Goal: Transaction & Acquisition: Purchase product/service

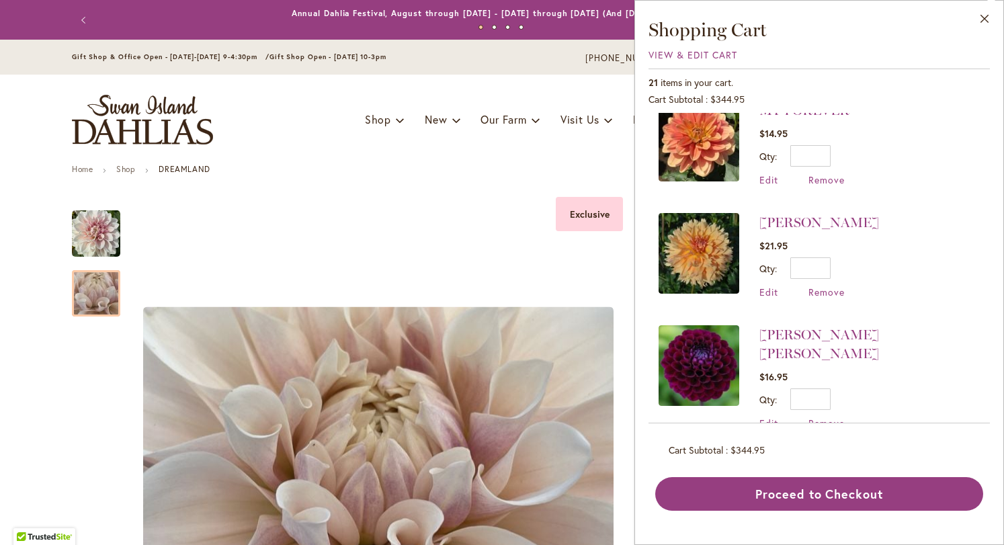
scroll to position [790, 0]
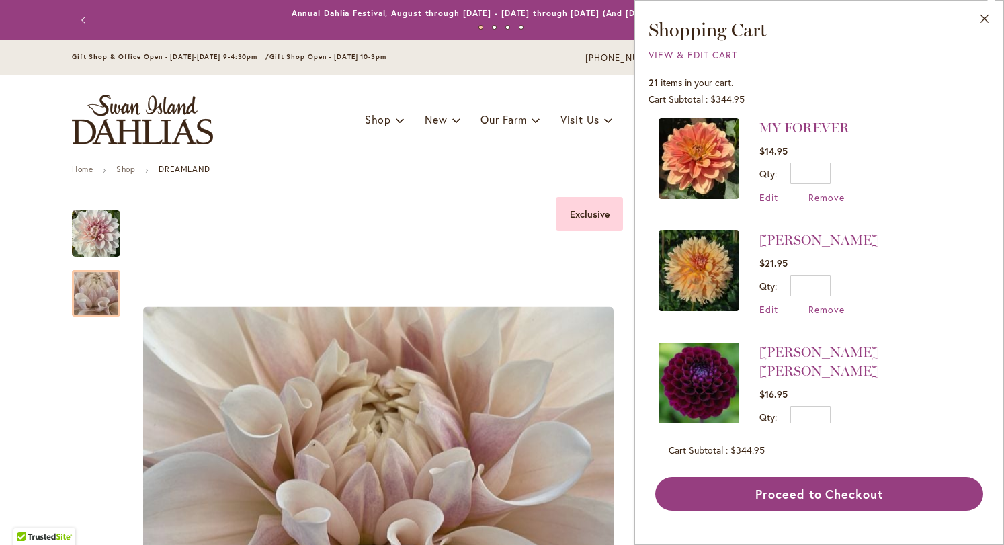
click at [718, 265] on img at bounding box center [698, 270] width 81 height 81
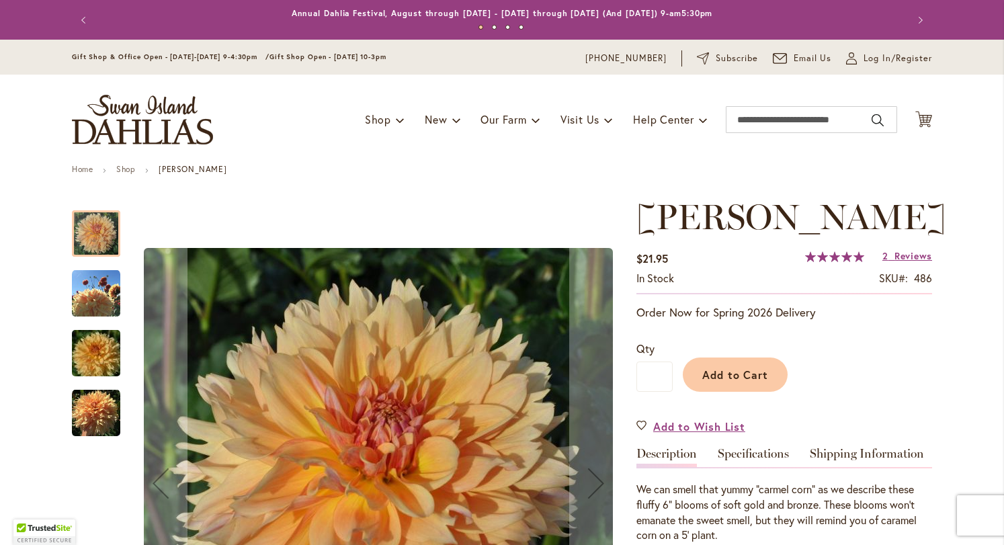
scroll to position [163, 0]
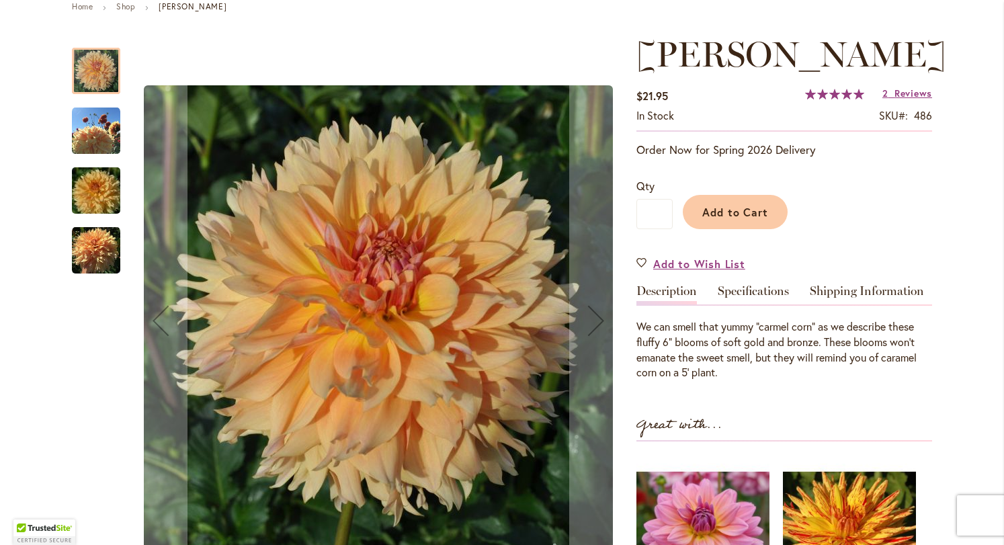
click at [116, 137] on div at bounding box center [347, 320] width 551 height 573
click at [77, 128] on img "KARMEL KORN" at bounding box center [96, 131] width 48 height 48
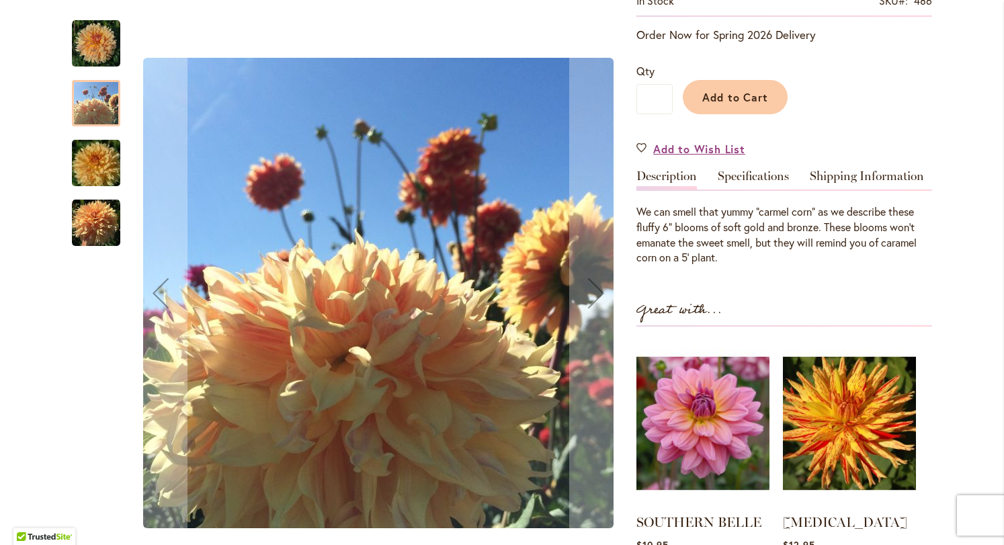
scroll to position [278, 0]
click at [98, 169] on img "KARMEL KORN" at bounding box center [96, 163] width 97 height 65
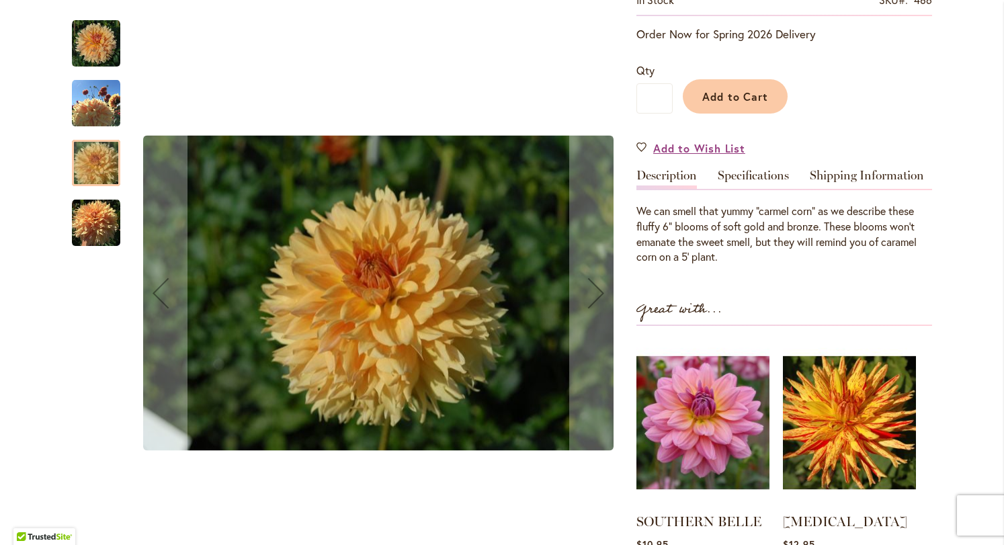
click at [85, 236] on img "KARMEL KORN" at bounding box center [96, 223] width 48 height 48
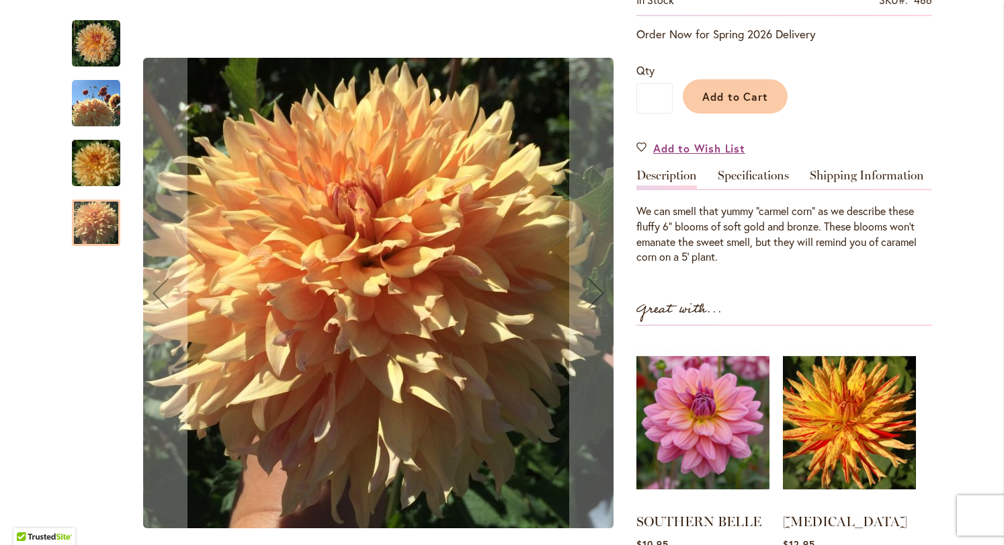
click at [92, 185] on img "KARMEL KORN" at bounding box center [96, 163] width 97 height 65
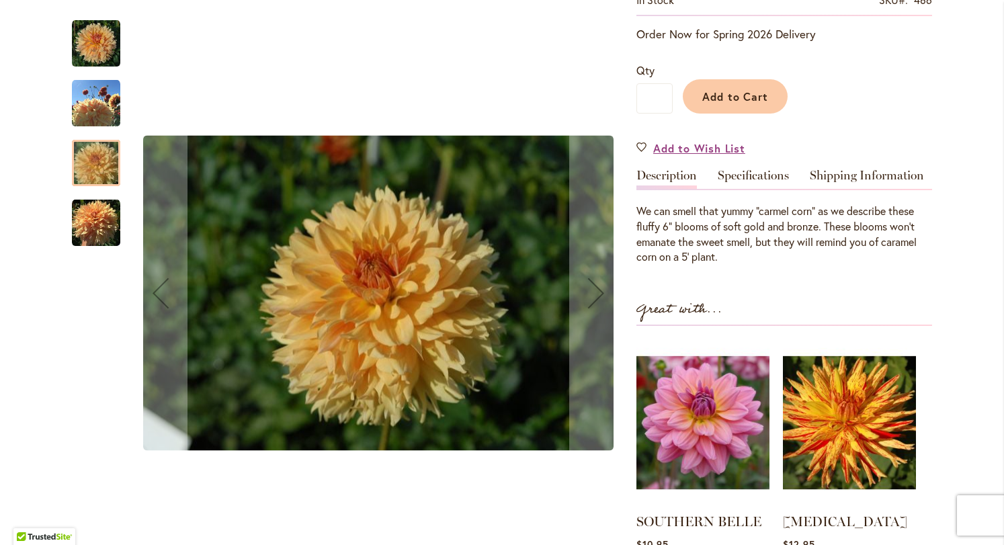
click at [95, 52] on img "KARMEL KORN" at bounding box center [96, 43] width 48 height 48
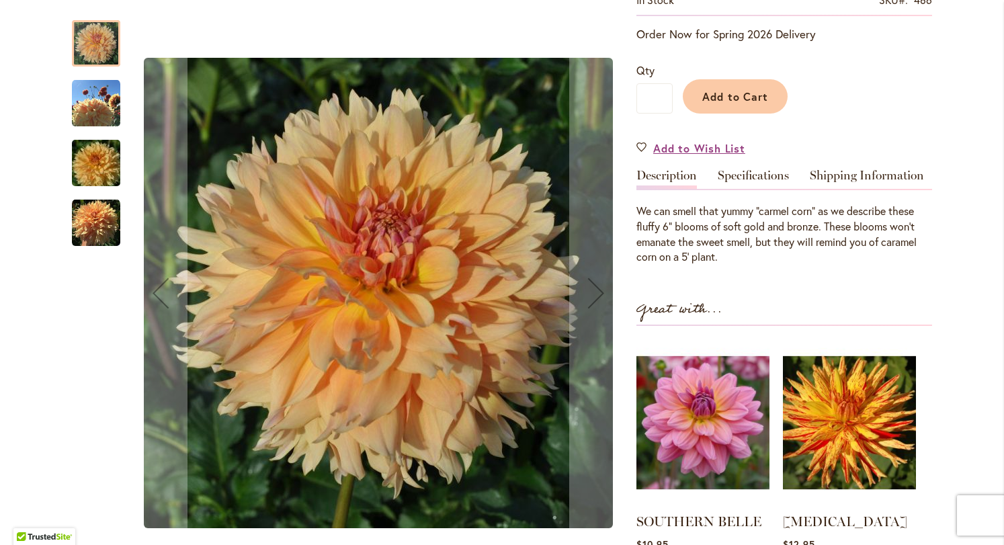
scroll to position [18, 0]
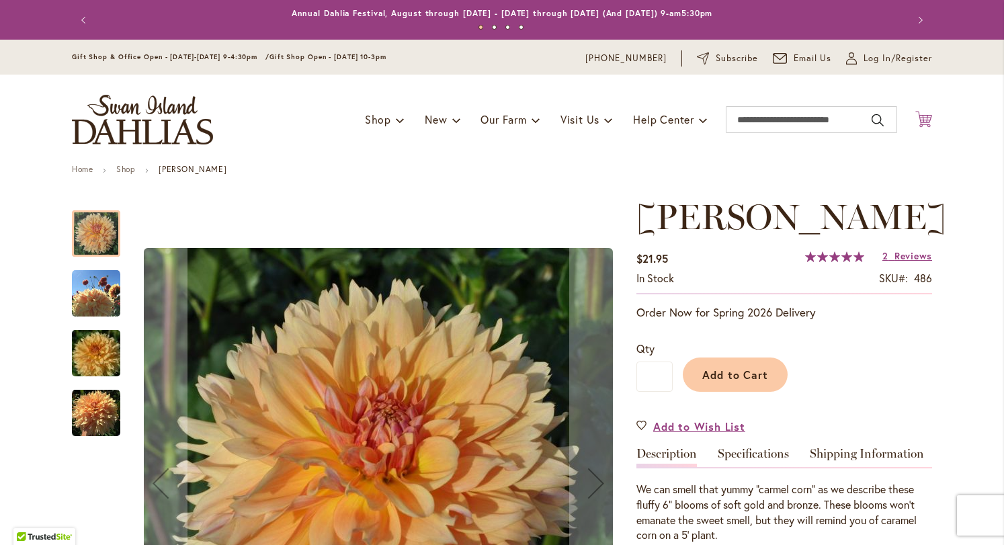
click at [915, 118] on icon "Cart .cls-1 { fill: #231f20; }" at bounding box center [923, 119] width 17 height 17
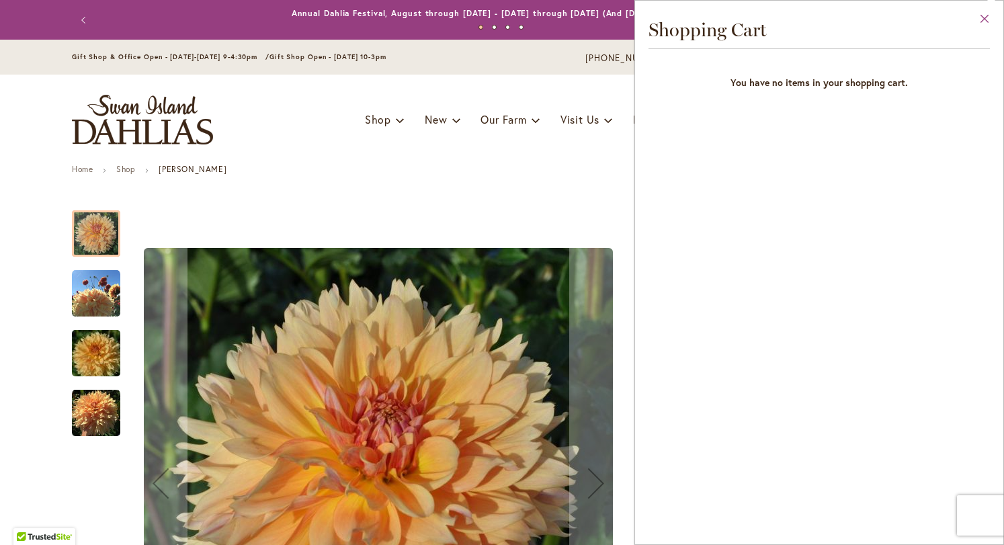
click at [987, 24] on button "Close" at bounding box center [984, 22] width 37 height 42
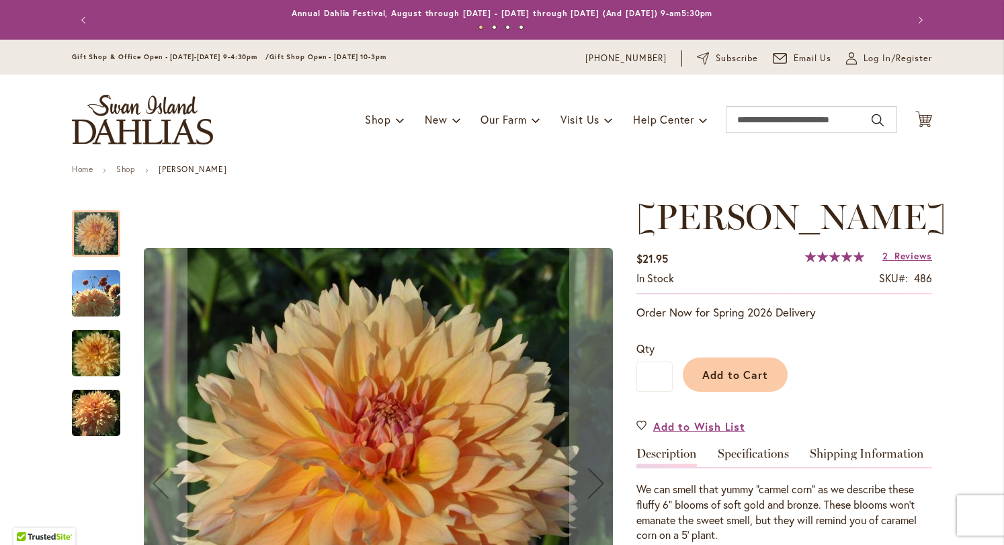
click at [76, 22] on button "Previous" at bounding box center [85, 20] width 27 height 27
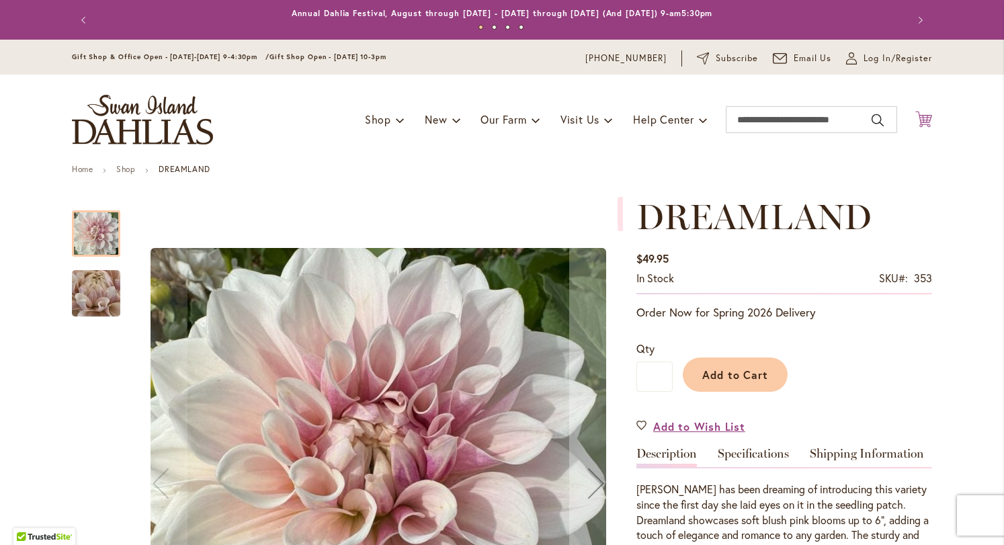
click at [921, 126] on icon "Cart .cls-1 { fill: #231f20; }" at bounding box center [923, 119] width 17 height 17
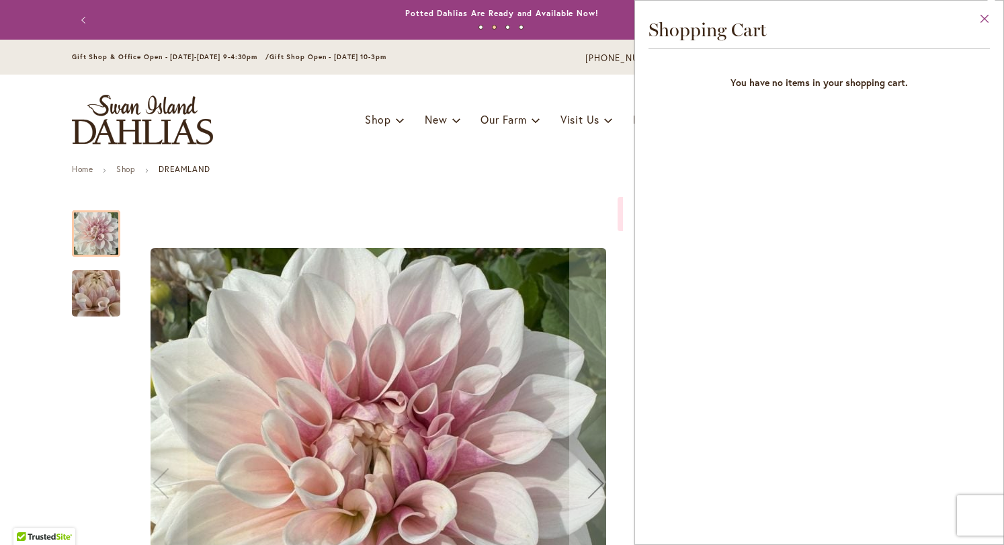
click at [982, 18] on button "Close" at bounding box center [984, 22] width 37 height 42
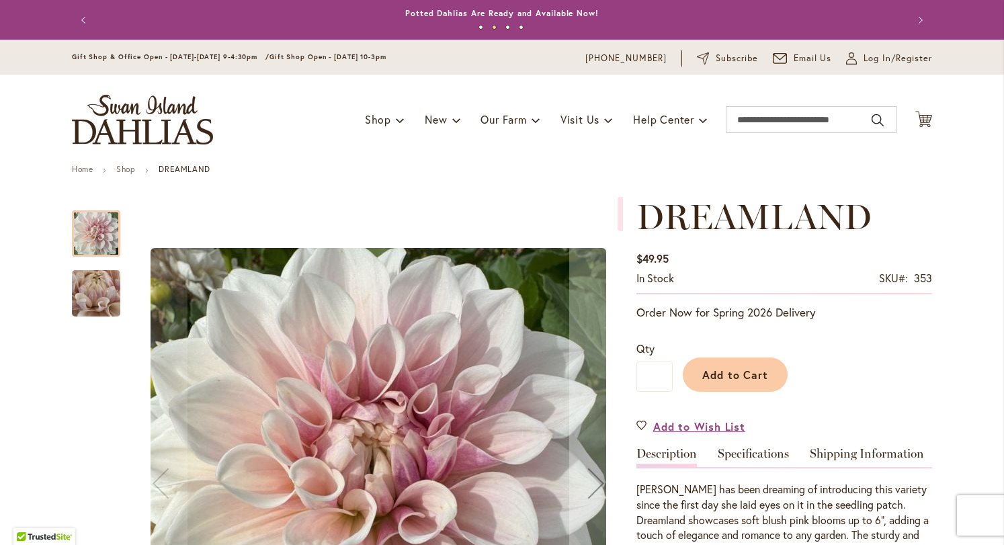
click at [73, 16] on button "Previous" at bounding box center [85, 20] width 27 height 27
click at [78, 13] on button "Previous" at bounding box center [85, 20] width 27 height 27
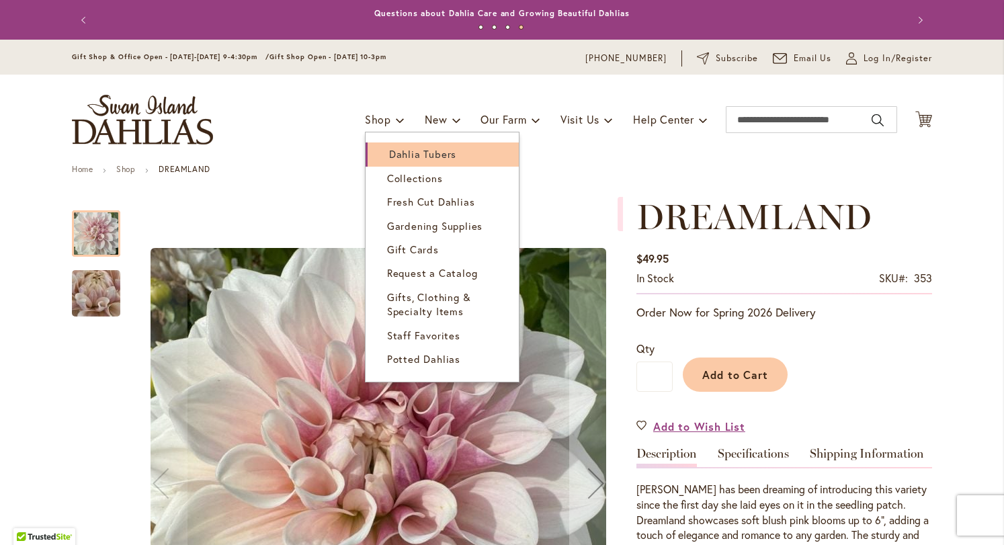
click at [396, 148] on span "Dahlia Tubers" at bounding box center [422, 153] width 67 height 13
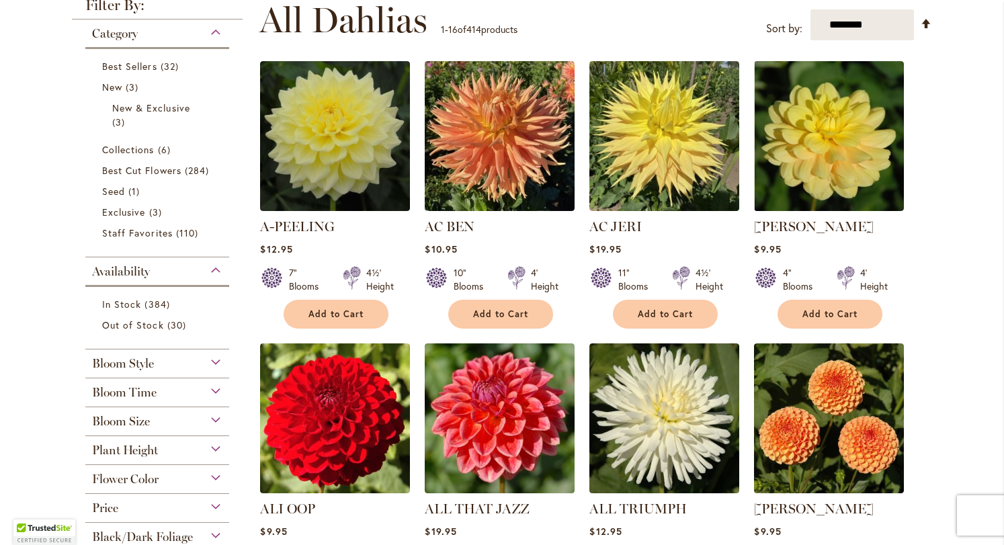
scroll to position [274, 0]
click at [809, 306] on button "Add to Cart" at bounding box center [829, 314] width 105 height 29
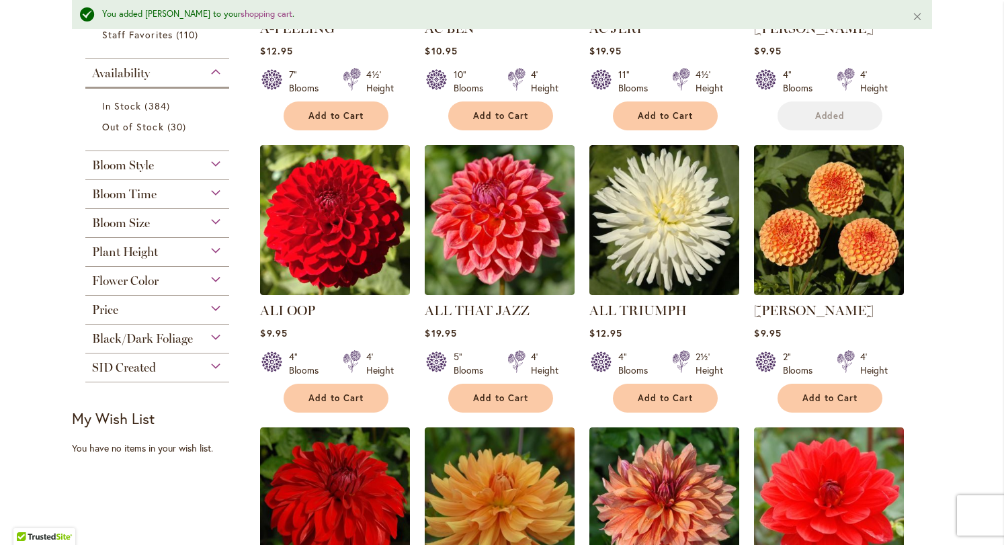
scroll to position [543, 0]
